Goal: Task Accomplishment & Management: Use online tool/utility

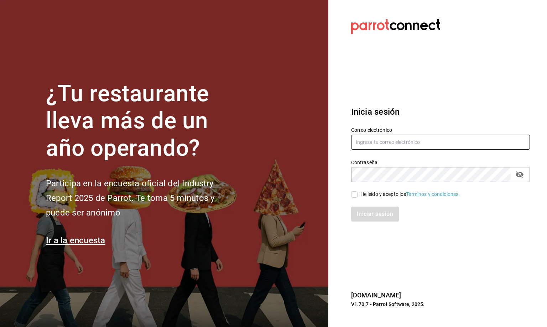
click at [377, 143] on input "text" at bounding box center [440, 142] width 179 height 15
type input "[EMAIL_ADDRESS][DOMAIN_NAME]"
click at [352, 195] on input "He leído y acepto los Términos y condiciones." at bounding box center [354, 194] width 6 height 6
checkbox input "true"
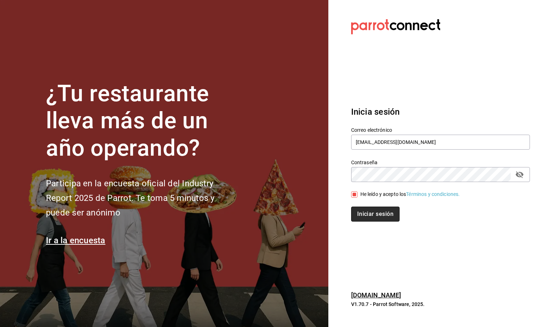
click at [375, 217] on button "Iniciar sesión" at bounding box center [375, 214] width 48 height 15
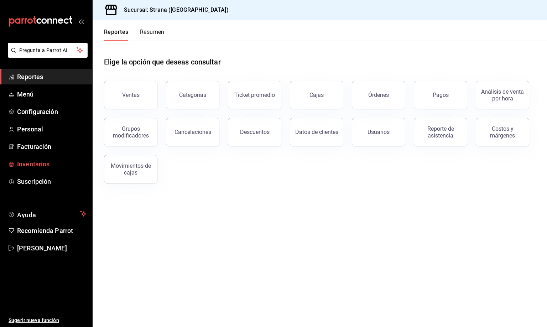
click at [29, 168] on span "Inventarios" at bounding box center [51, 164] width 69 height 10
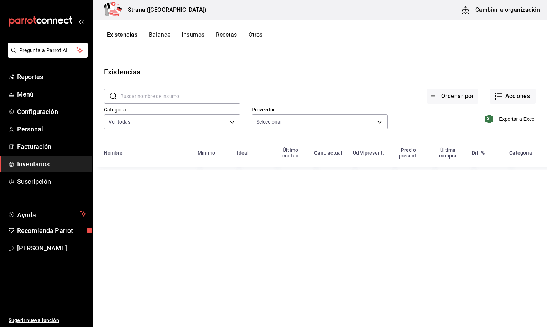
type input "f29dae4c-7cb3-435b-957f-97bc7305e5b7,9029996a-e7f7-48d6-95f0-e4462486326c,af354…"
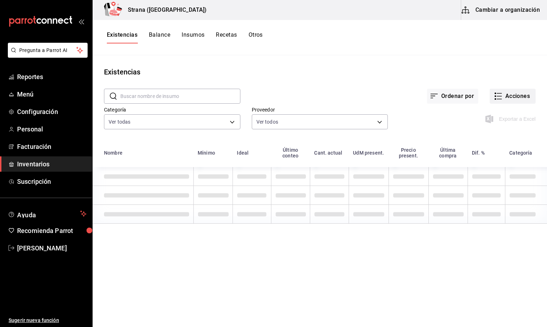
click at [516, 96] on button "Acciones" at bounding box center [513, 96] width 46 height 15
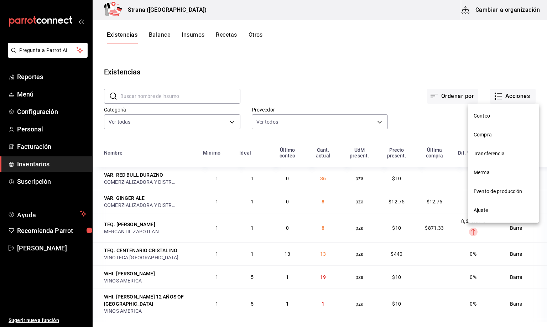
click at [481, 172] on span "Merma" at bounding box center [504, 172] width 60 height 7
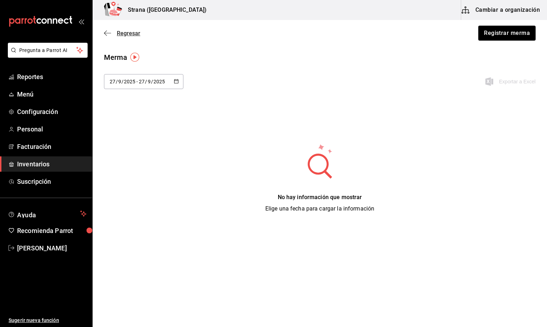
click at [127, 32] on span "Regresar" at bounding box center [129, 33] width 24 height 7
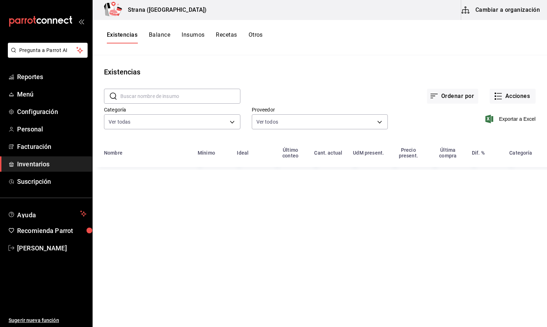
click at [136, 95] on input "text" at bounding box center [180, 96] width 120 height 14
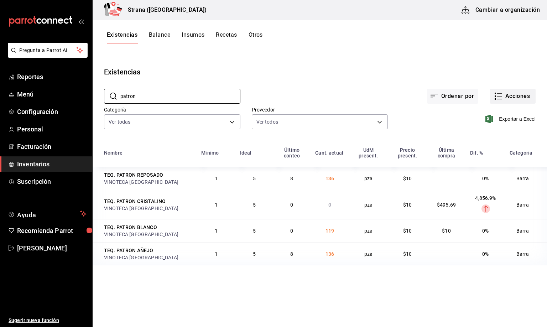
type input "patron"
click at [506, 94] on button "Acciones" at bounding box center [513, 96] width 46 height 15
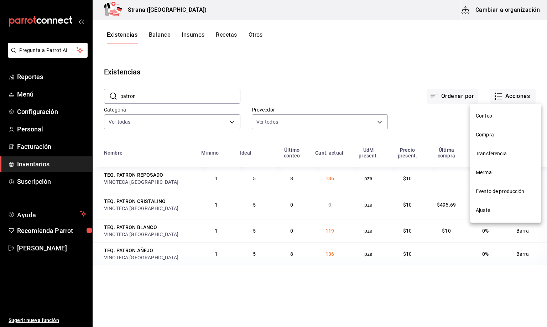
click at [486, 175] on span "Merma" at bounding box center [506, 172] width 60 height 7
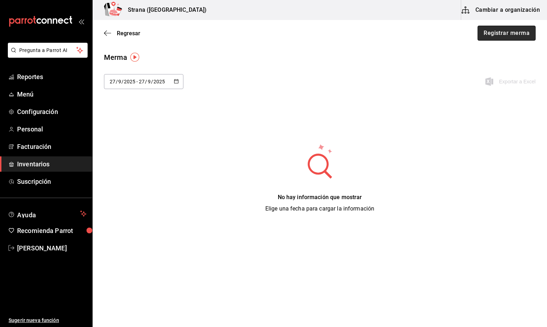
click at [507, 34] on button "Registrar merma" at bounding box center [507, 33] width 58 height 15
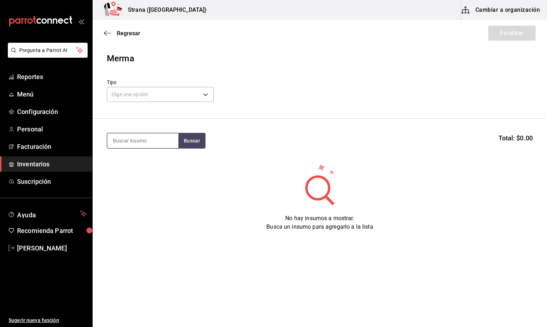
click at [118, 143] on input at bounding box center [142, 140] width 71 height 15
type input "barra libre te"
click at [159, 169] on div "Botella - VINOS AMERICA" at bounding box center [142, 169] width 59 height 7
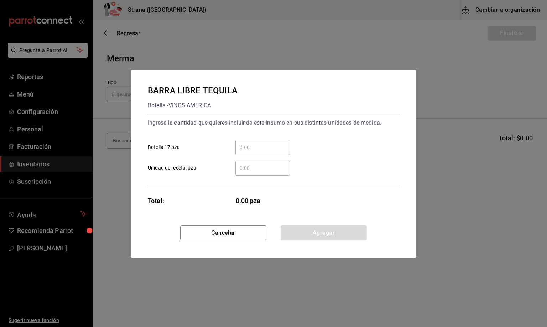
click at [241, 148] on input "​ Botella 17 pza" at bounding box center [263, 147] width 55 height 9
type input "2"
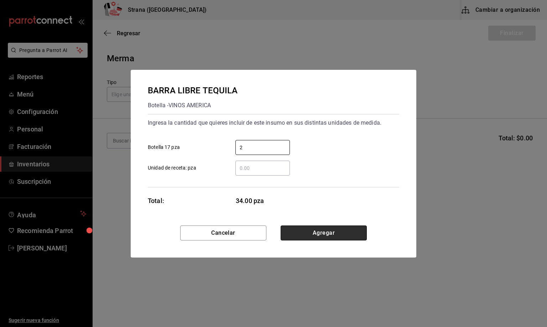
click at [329, 231] on button "Agregar" at bounding box center [324, 233] width 86 height 15
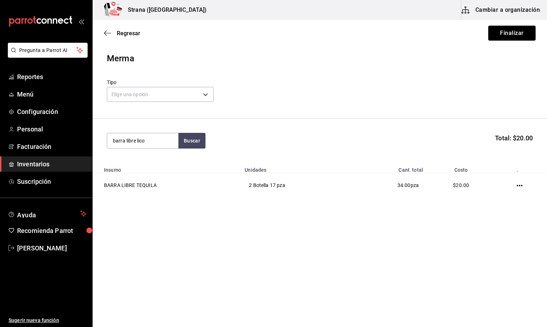
type input "barra libre lico"
click at [151, 161] on div "BARRA LIBRE LICOR" at bounding box center [141, 161] width 57 height 9
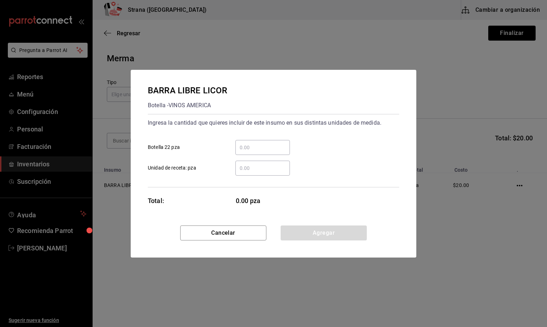
click at [244, 145] on input "​ Botella 22 pza" at bounding box center [263, 147] width 55 height 9
type input "1"
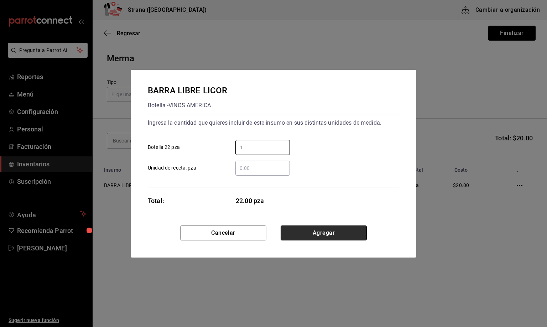
click at [300, 230] on button "Agregar" at bounding box center [324, 233] width 86 height 15
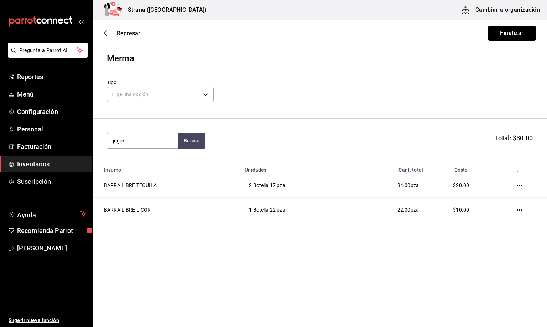
type input "jugos"
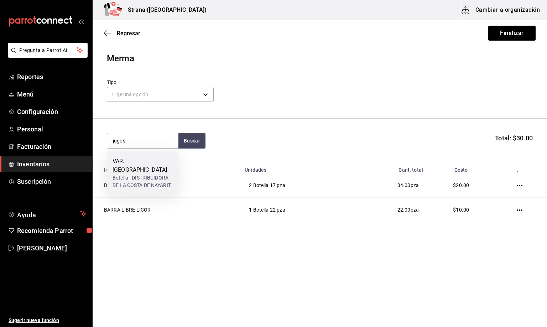
click at [118, 174] on div "Botella - DISTRIBUIDORA DE LA COSTA DE NAYARIT" at bounding box center [143, 181] width 60 height 15
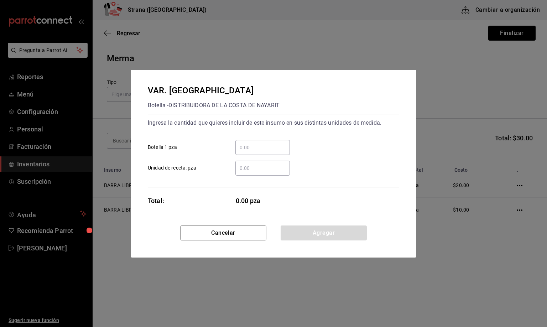
click at [250, 167] on input "​ Unidad de receta: pza" at bounding box center [263, 168] width 55 height 9
type input "12"
click at [314, 229] on button "Agregar" at bounding box center [324, 233] width 86 height 15
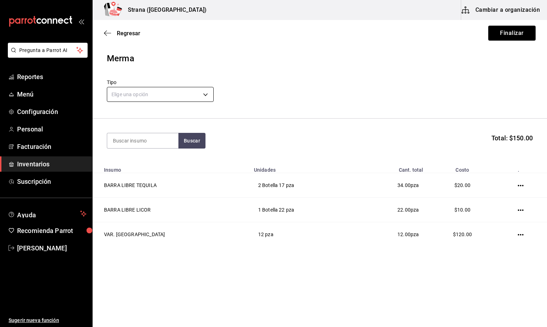
click at [129, 90] on body "Pregunta a Parrot AI Reportes Menú Configuración Personal Facturación Inventari…" at bounding box center [273, 143] width 547 height 287
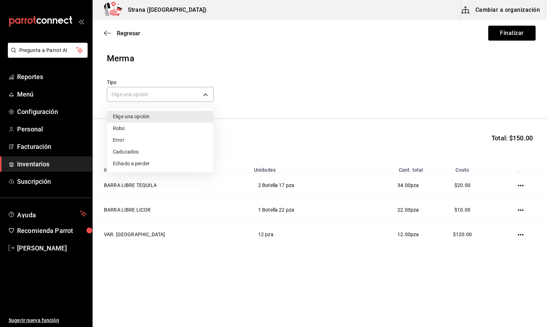
click at [121, 139] on li "Error" at bounding box center [160, 140] width 106 height 12
type input "ERROR"
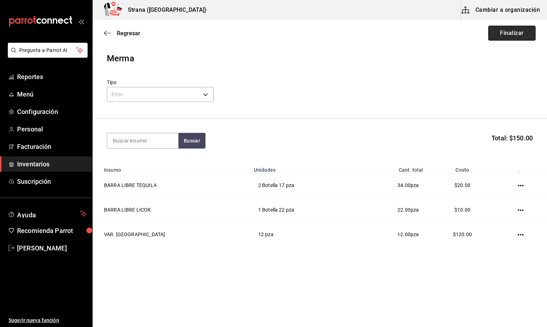
click at [509, 32] on button "Finalizar" at bounding box center [512, 33] width 47 height 15
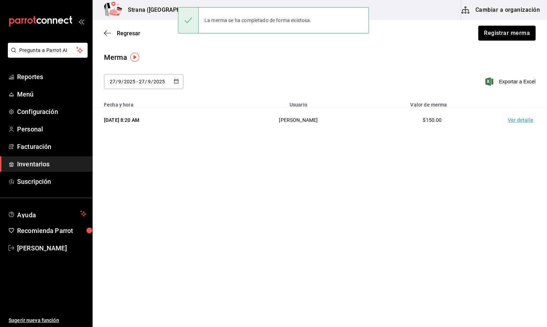
click at [519, 120] on td "Ver detalle" at bounding box center [523, 120] width 50 height 25
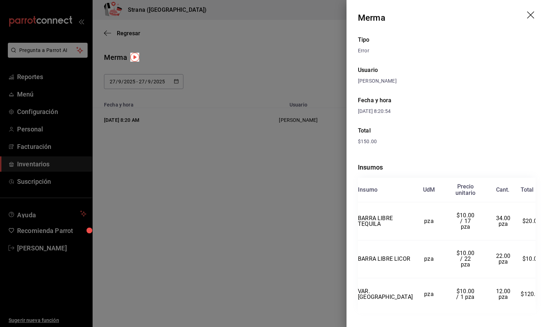
click at [532, 15] on icon "drag" at bounding box center [531, 15] width 9 height 9
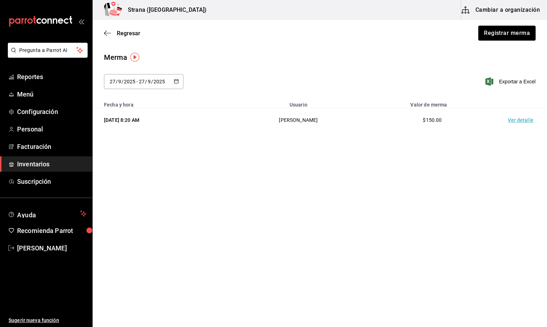
click at [359, 60] on div "Merma" at bounding box center [320, 57] width 432 height 11
click at [127, 32] on span "Regresar" at bounding box center [129, 33] width 24 height 7
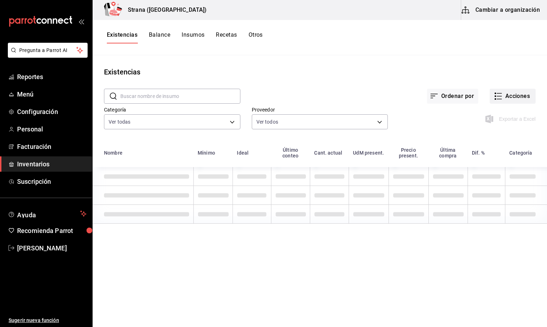
click at [516, 97] on button "Acciones" at bounding box center [513, 96] width 46 height 15
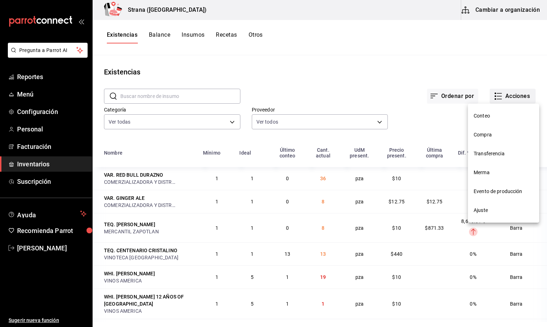
click at [486, 138] on span "Compra" at bounding box center [504, 134] width 60 height 7
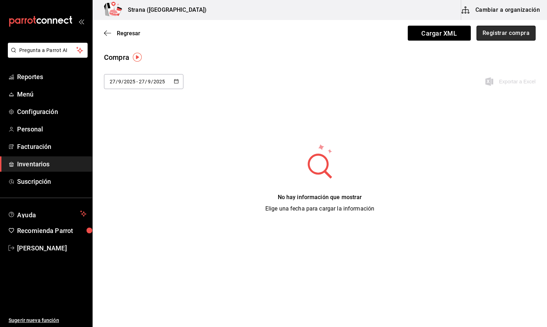
click at [510, 31] on button "Registrar compra" at bounding box center [506, 33] width 59 height 15
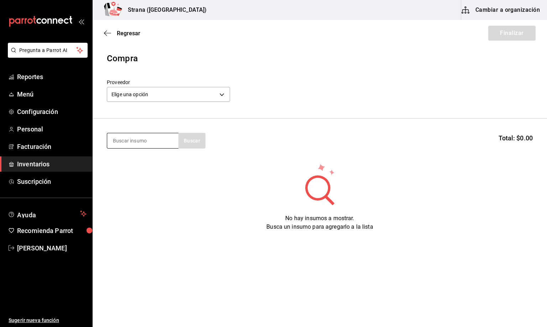
click at [128, 139] on input at bounding box center [142, 140] width 71 height 15
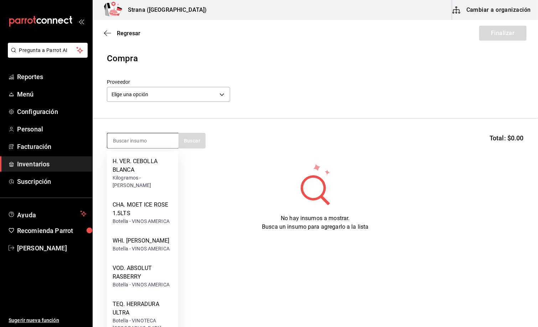
click at [120, 138] on input at bounding box center [142, 140] width 71 height 15
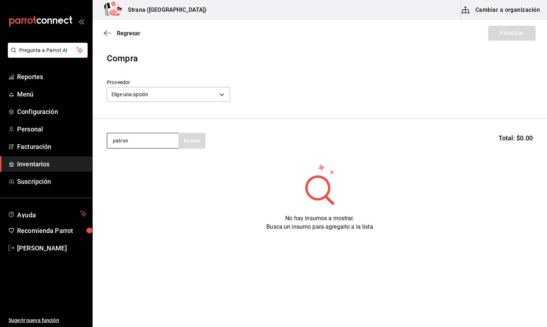
type input "patron"
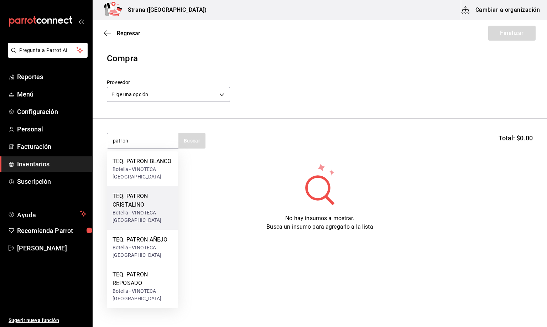
click at [152, 206] on div "TEQ. PATRON CRISTALINO" at bounding box center [143, 200] width 60 height 17
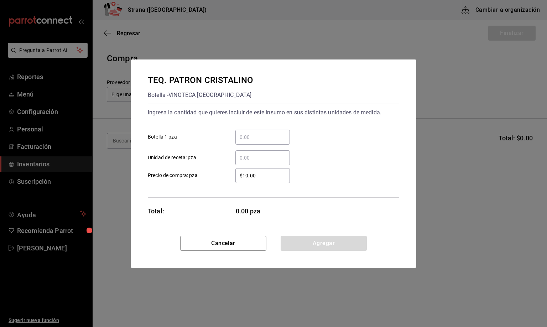
click at [240, 139] on input "​ Botella 1 pza" at bounding box center [263, 137] width 55 height 9
type input "2"
click at [324, 240] on button "Agregar" at bounding box center [324, 243] width 86 height 15
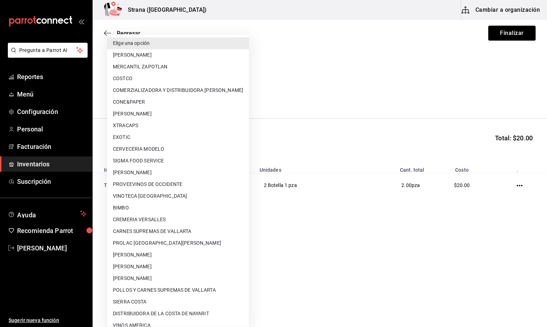
click at [132, 93] on body "Pregunta a Parrot AI Reportes Menú Configuración Personal Facturación Inventari…" at bounding box center [273, 143] width 547 height 287
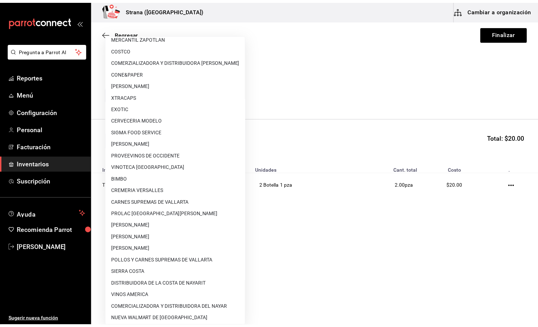
scroll to position [43, 0]
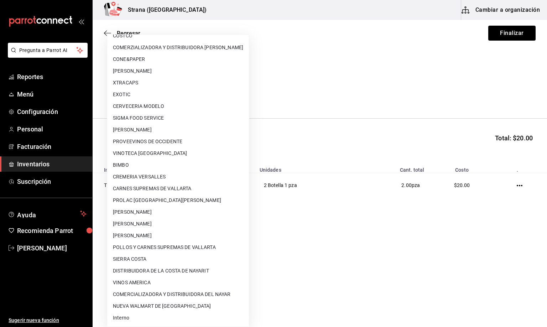
click at [128, 318] on li "Interno" at bounding box center [178, 318] width 142 height 12
type input "8f59523e-768f-4f75-81e2-699d8d2926c5"
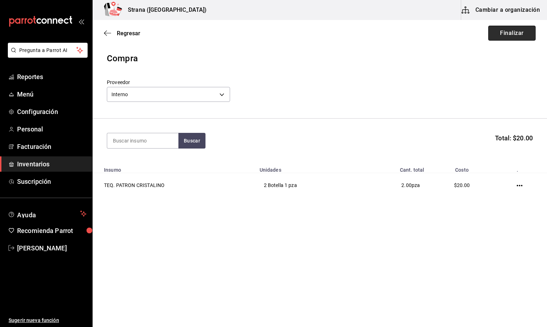
click at [504, 35] on button "Finalizar" at bounding box center [512, 33] width 47 height 15
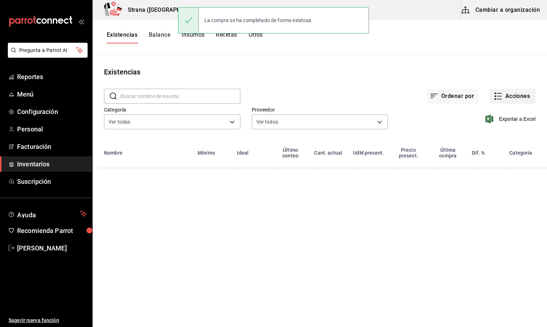
click at [512, 93] on button "Acciones" at bounding box center [513, 96] width 46 height 15
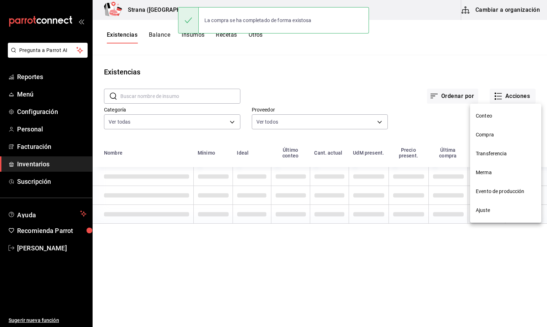
click at [486, 132] on span "Compra" at bounding box center [506, 134] width 60 height 7
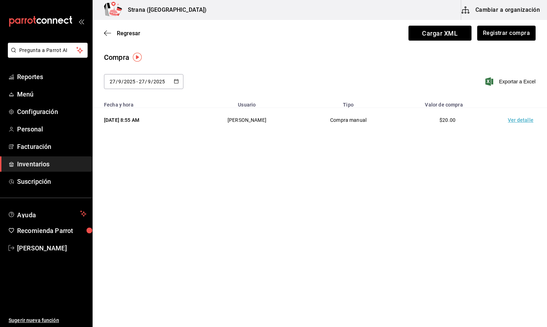
click at [518, 122] on td "Ver detalle" at bounding box center [523, 120] width 50 height 25
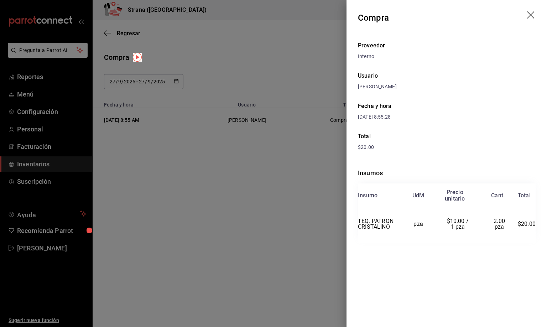
click at [530, 16] on icon "drag" at bounding box center [530, 14] width 7 height 7
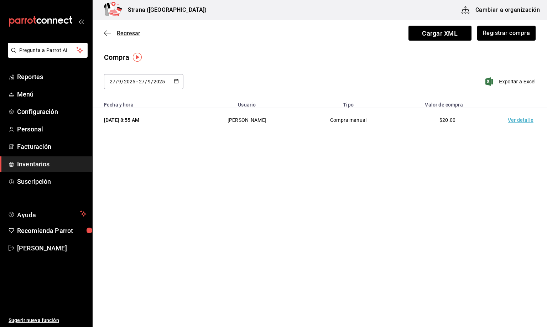
click at [131, 31] on span "Regresar" at bounding box center [129, 33] width 24 height 7
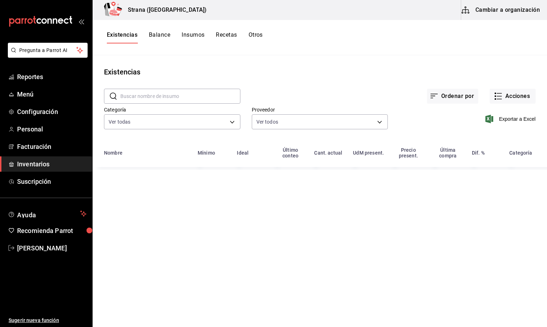
click at [144, 97] on input "text" at bounding box center [180, 96] width 120 height 14
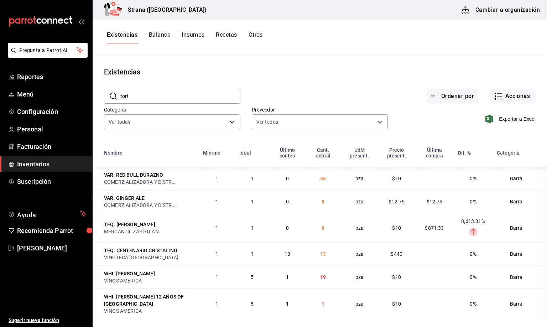
type input "torti"
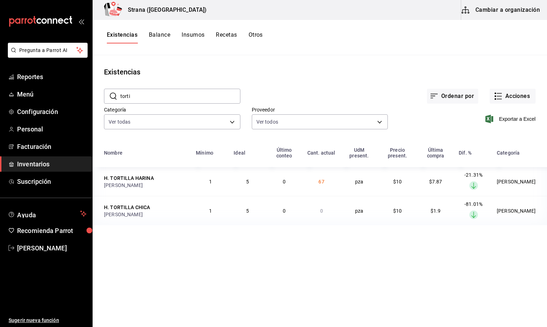
drag, startPoint x: 137, startPoint y: 96, endPoint x: 112, endPoint y: 89, distance: 26.3
click at [112, 89] on div "​ [PERSON_NAME] ​" at bounding box center [172, 96] width 137 height 15
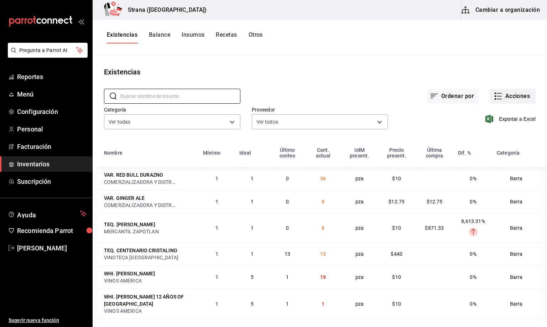
click at [504, 97] on button "Acciones" at bounding box center [513, 96] width 46 height 15
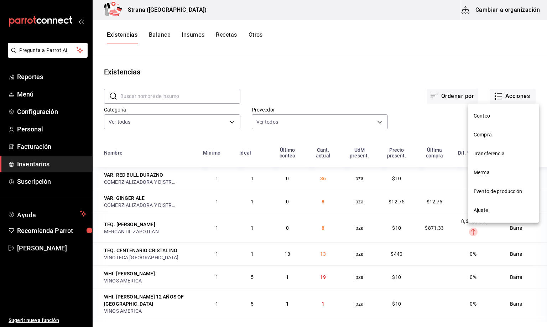
click at [477, 174] on span "Merma" at bounding box center [504, 172] width 60 height 7
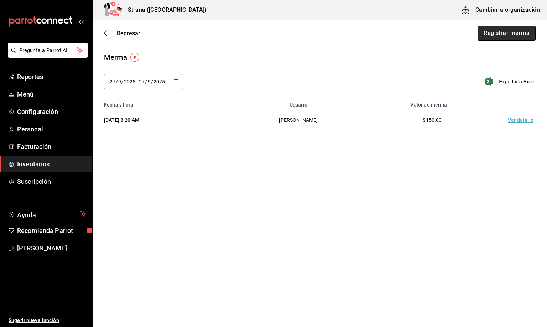
click at [505, 31] on button "Registrar merma" at bounding box center [507, 33] width 58 height 15
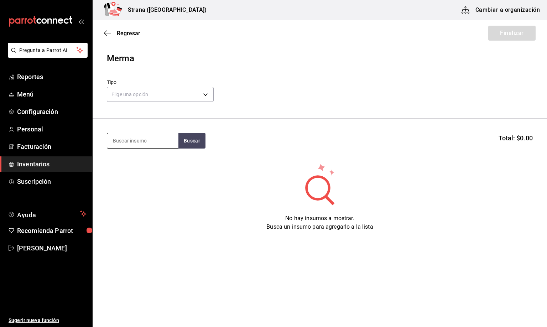
click at [136, 144] on input at bounding box center [142, 140] width 71 height 15
type input "jugo"
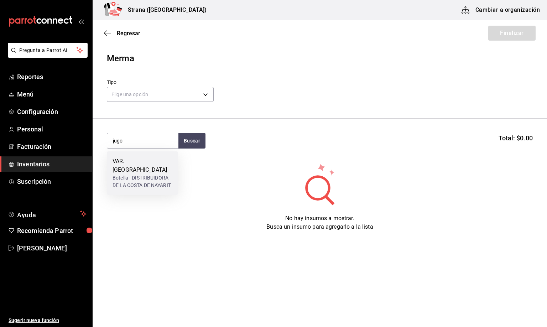
click at [134, 174] on div "Botella - DISTRIBUIDORA DE LA COSTA DE NAYARIT" at bounding box center [143, 181] width 60 height 15
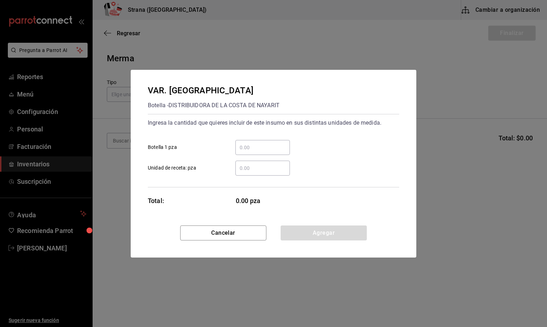
click at [250, 168] on input "​ Unidad de receta: pza" at bounding box center [263, 168] width 55 height 9
type input "8"
click at [306, 231] on button "Agregar" at bounding box center [324, 233] width 86 height 15
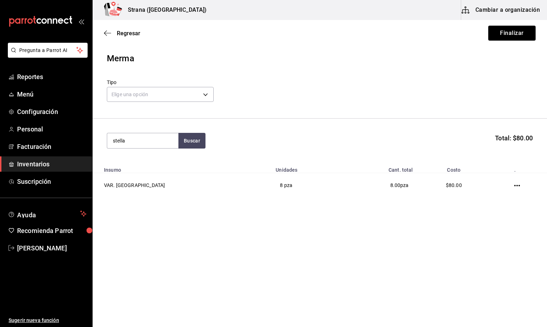
type input "stella"
click at [140, 174] on div "Botella - CERVECERIA MODELO" at bounding box center [143, 173] width 60 height 15
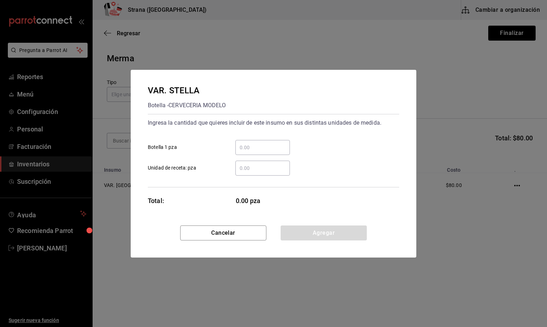
click at [244, 168] on input "​ Unidad de receta: pza" at bounding box center [263, 168] width 55 height 9
type input "24"
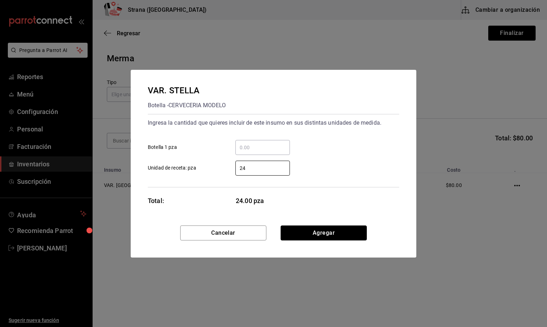
drag, startPoint x: 309, startPoint y: 233, endPoint x: 294, endPoint y: 231, distance: 15.5
click at [310, 233] on button "Agregar" at bounding box center [324, 233] width 86 height 15
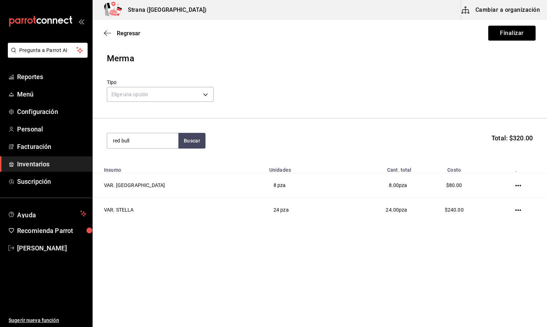
type input "red bull"
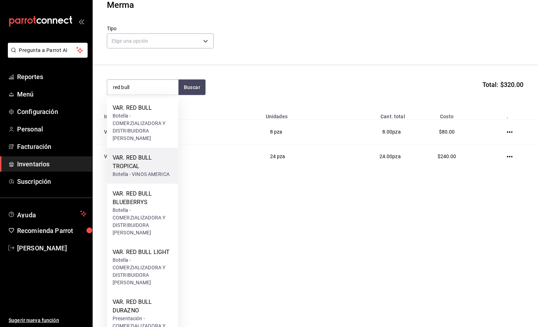
scroll to position [79, 0]
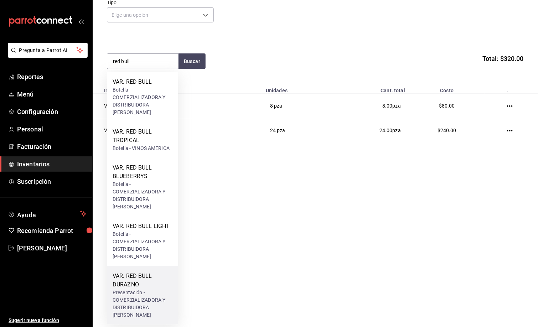
click at [129, 287] on div "VAR. RED BULL DURAZNO" at bounding box center [143, 280] width 60 height 17
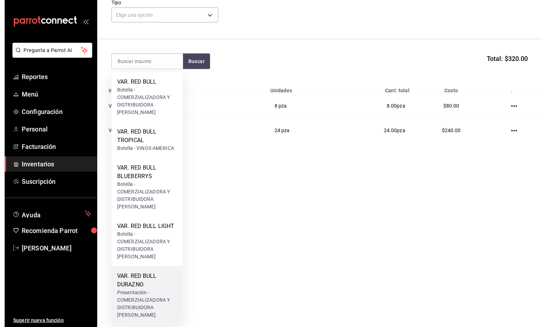
scroll to position [0, 0]
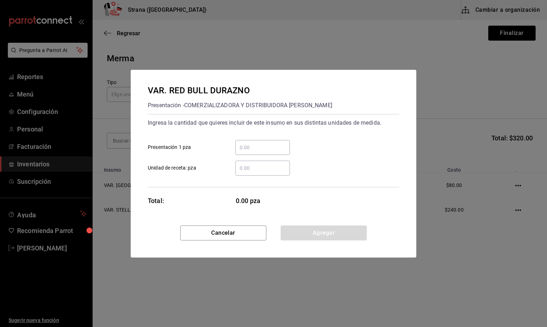
click at [240, 166] on input "​ Unidad de receta: pza" at bounding box center [263, 168] width 55 height 9
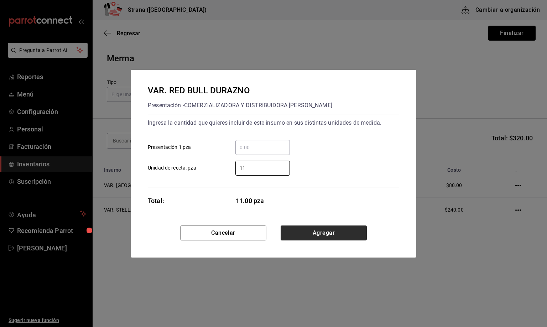
type input "11"
click at [331, 231] on button "Agregar" at bounding box center [324, 233] width 86 height 15
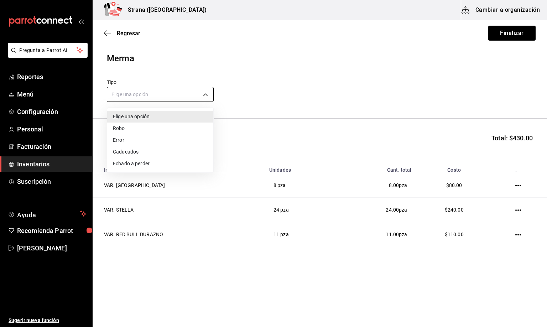
click at [127, 89] on body "Pregunta a Parrot AI Reportes Menú Configuración Personal Facturación Inventari…" at bounding box center [273, 143] width 547 height 287
click at [132, 140] on li "Error" at bounding box center [160, 140] width 106 height 12
type input "ERROR"
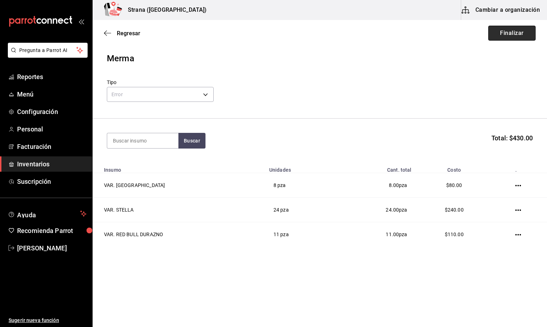
click at [514, 32] on button "Finalizar" at bounding box center [512, 33] width 47 height 15
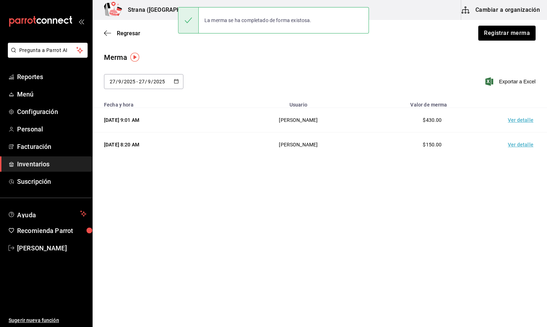
click at [517, 119] on td "Ver detalle" at bounding box center [523, 120] width 50 height 25
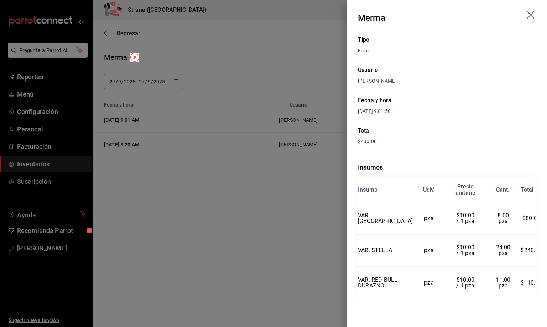
click at [527, 17] on icon "drag" at bounding box center [530, 14] width 7 height 7
